Goal: Information Seeking & Learning: Check status

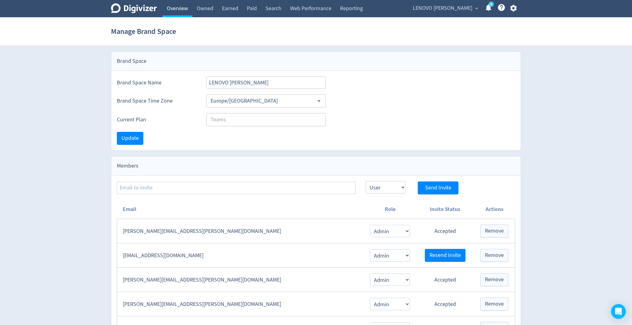
click at [189, 10] on link "Overview" at bounding box center [177, 8] width 30 height 17
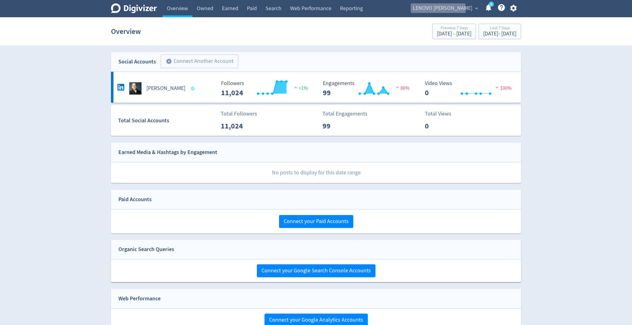
click at [450, 10] on span "LENOVO [PERSON_NAME]" at bounding box center [442, 8] width 59 height 10
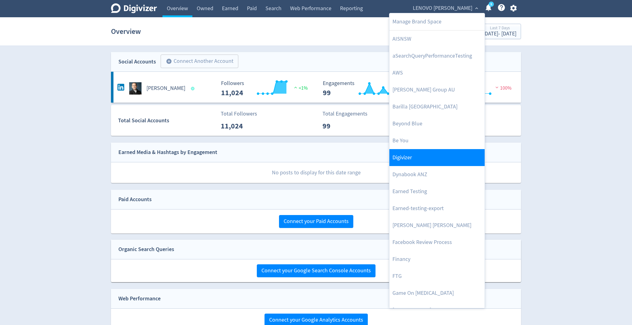
click at [411, 157] on link "Digivizer" at bounding box center [436, 157] width 95 height 17
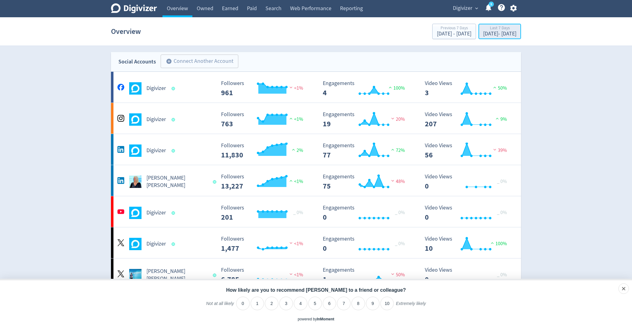
click at [485, 31] on div "[DATE] - [DATE]" at bounding box center [499, 34] width 33 height 6
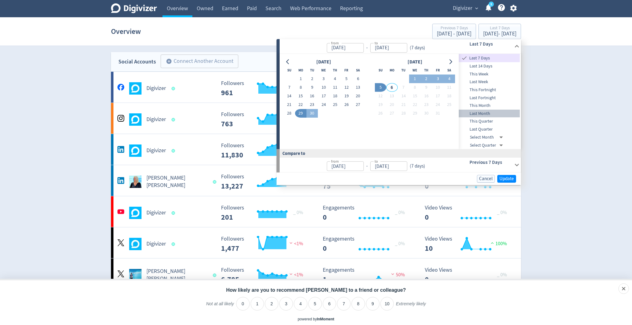
click at [484, 115] on span "Last Month" at bounding box center [488, 113] width 61 height 7
type input "[DATE]"
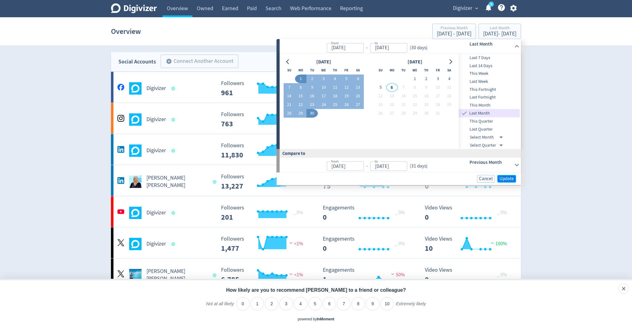
click at [506, 177] on span "Update" at bounding box center [506, 179] width 14 height 5
